Goal: Task Accomplishment & Management: Use online tool/utility

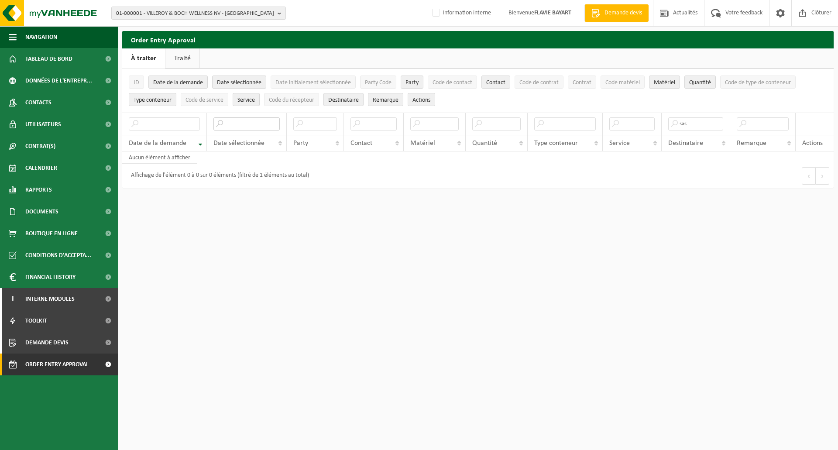
click at [247, 124] on input "text" at bounding box center [246, 123] width 66 height 13
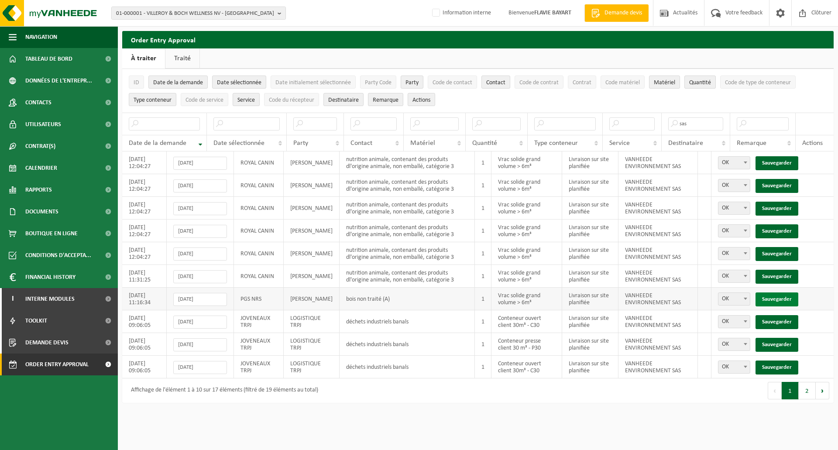
click at [772, 295] on link "Sauvegarder" at bounding box center [777, 299] width 43 height 14
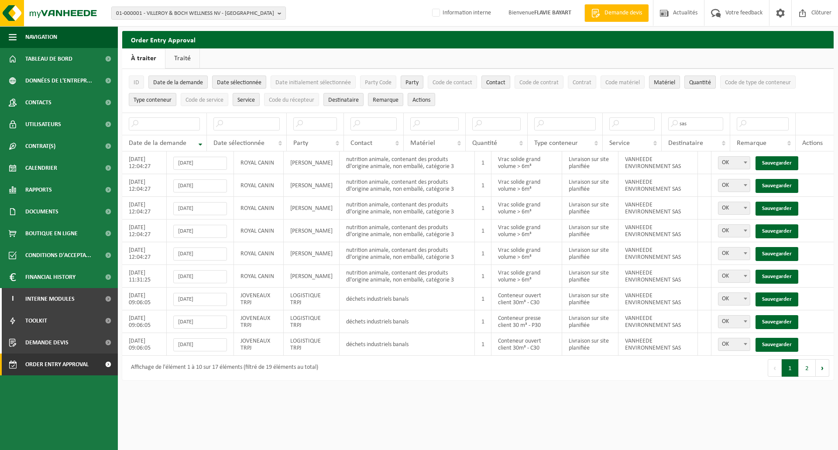
click at [772, 295] on link "Sauvegarder" at bounding box center [777, 299] width 43 height 14
click at [772, 315] on link "Sauvegarder" at bounding box center [777, 322] width 43 height 14
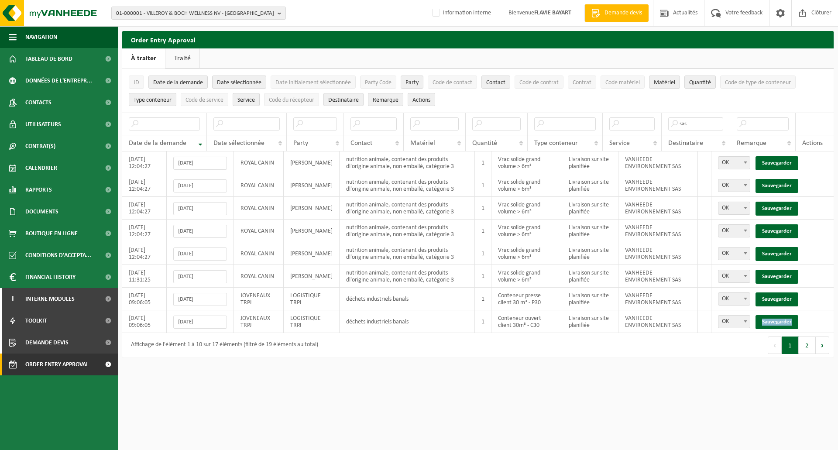
click at [772, 315] on link "Sauvegarder" at bounding box center [777, 322] width 43 height 14
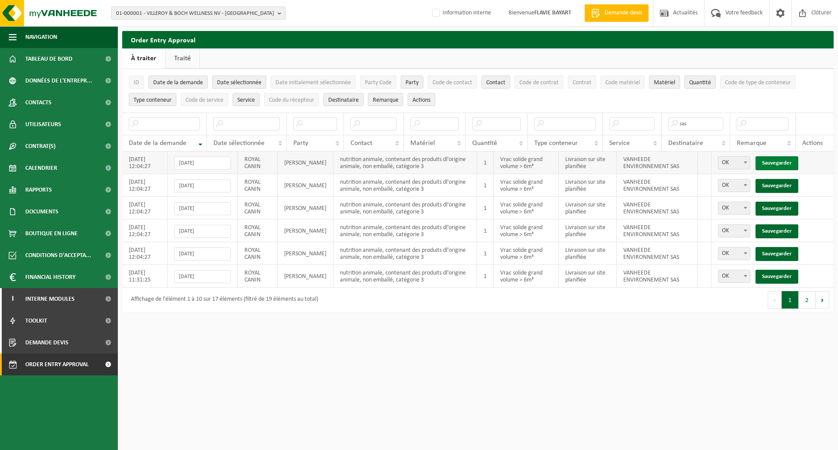
click at [773, 160] on link "Sauvegarder" at bounding box center [777, 163] width 43 height 14
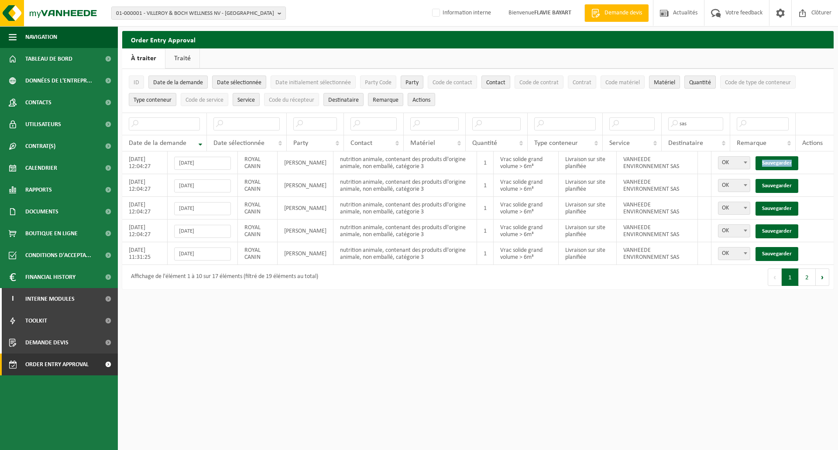
click at [773, 160] on link "Sauvegarder" at bounding box center [777, 163] width 43 height 14
click at [773, 179] on link "Sauvegarder" at bounding box center [777, 186] width 43 height 14
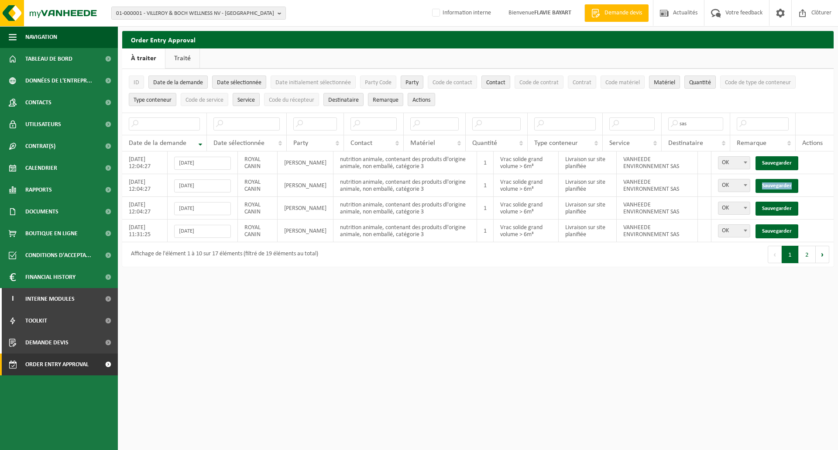
click at [773, 179] on link "Sauvegarder" at bounding box center [777, 186] width 43 height 14
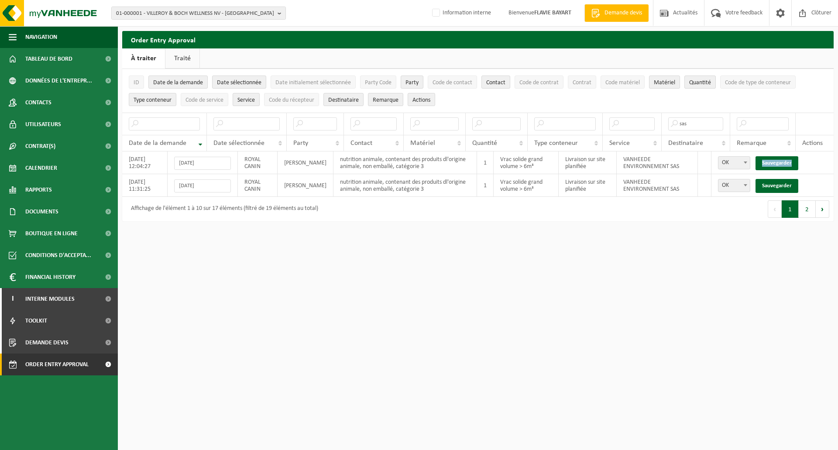
click at [773, 160] on link "Sauvegarder" at bounding box center [777, 163] width 43 height 14
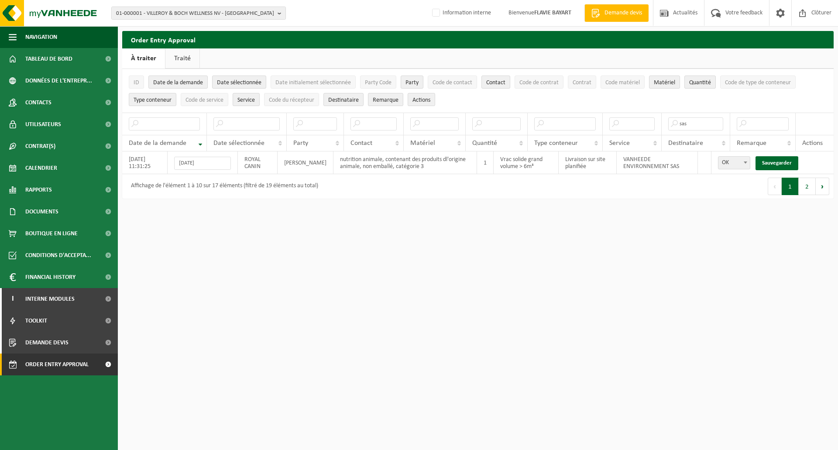
click at [773, 160] on link "Sauvegarder" at bounding box center [777, 163] width 43 height 14
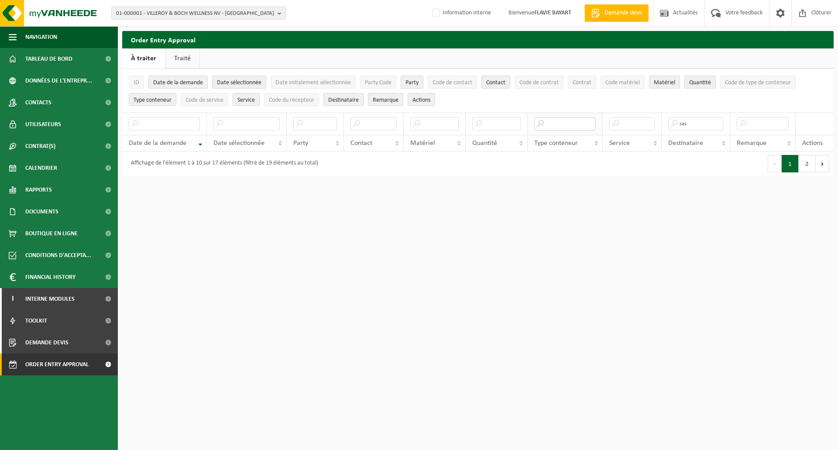
click at [574, 121] on input "text" at bounding box center [565, 123] width 62 height 13
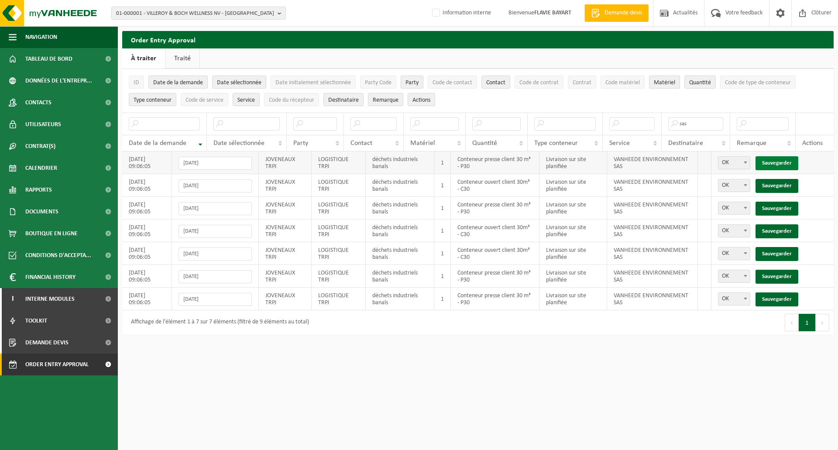
click at [779, 161] on link "Sauvegarder" at bounding box center [777, 163] width 43 height 14
click at [779, 179] on link "Sauvegarder" at bounding box center [777, 186] width 43 height 14
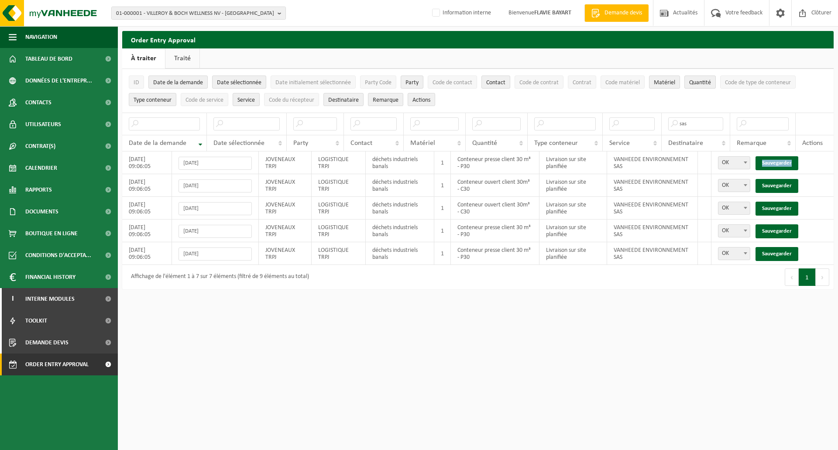
click at [779, 161] on link "Sauvegarder" at bounding box center [777, 163] width 43 height 14
click at [779, 179] on link "Sauvegarder" at bounding box center [777, 186] width 43 height 14
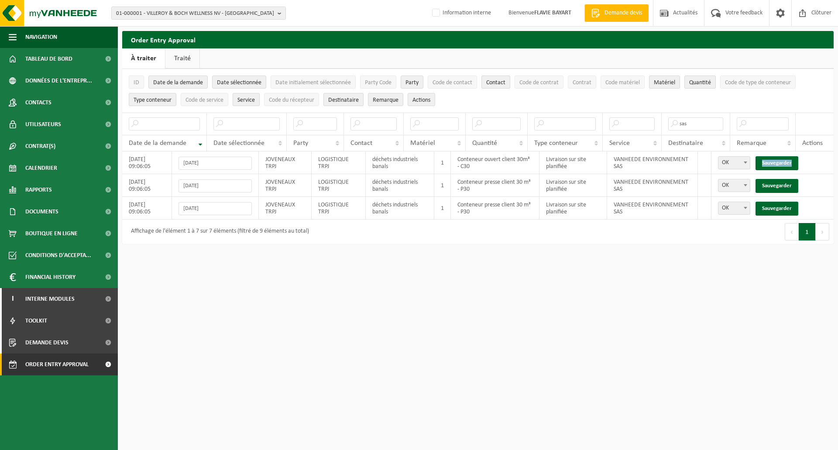
click at [779, 161] on link "Sauvegarder" at bounding box center [777, 163] width 43 height 14
click at [779, 179] on link "Sauvegarder" at bounding box center [777, 186] width 43 height 14
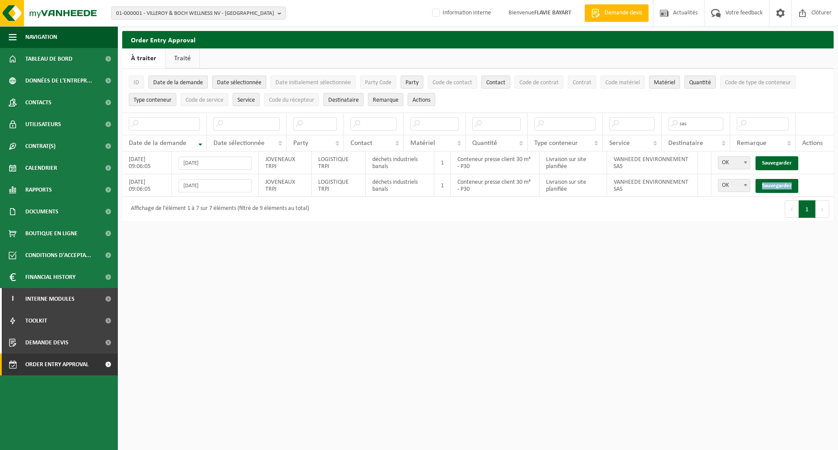
click at [779, 179] on link "Sauvegarder" at bounding box center [777, 186] width 43 height 14
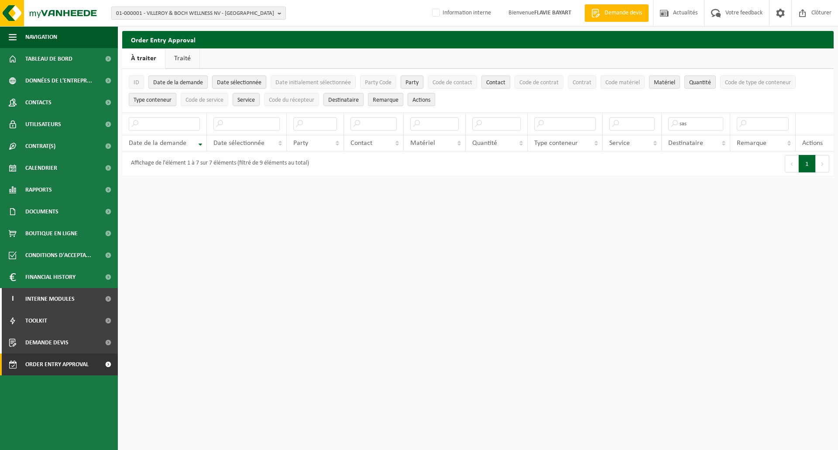
click at [779, 161] on div "Premier Précédent 1 Suivant Dernier" at bounding box center [656, 163] width 356 height 24
click at [557, 123] on input "text" at bounding box center [565, 123] width 62 height 13
click at [253, 124] on input "text" at bounding box center [246, 123] width 66 height 13
